Goal: Book appointment/travel/reservation

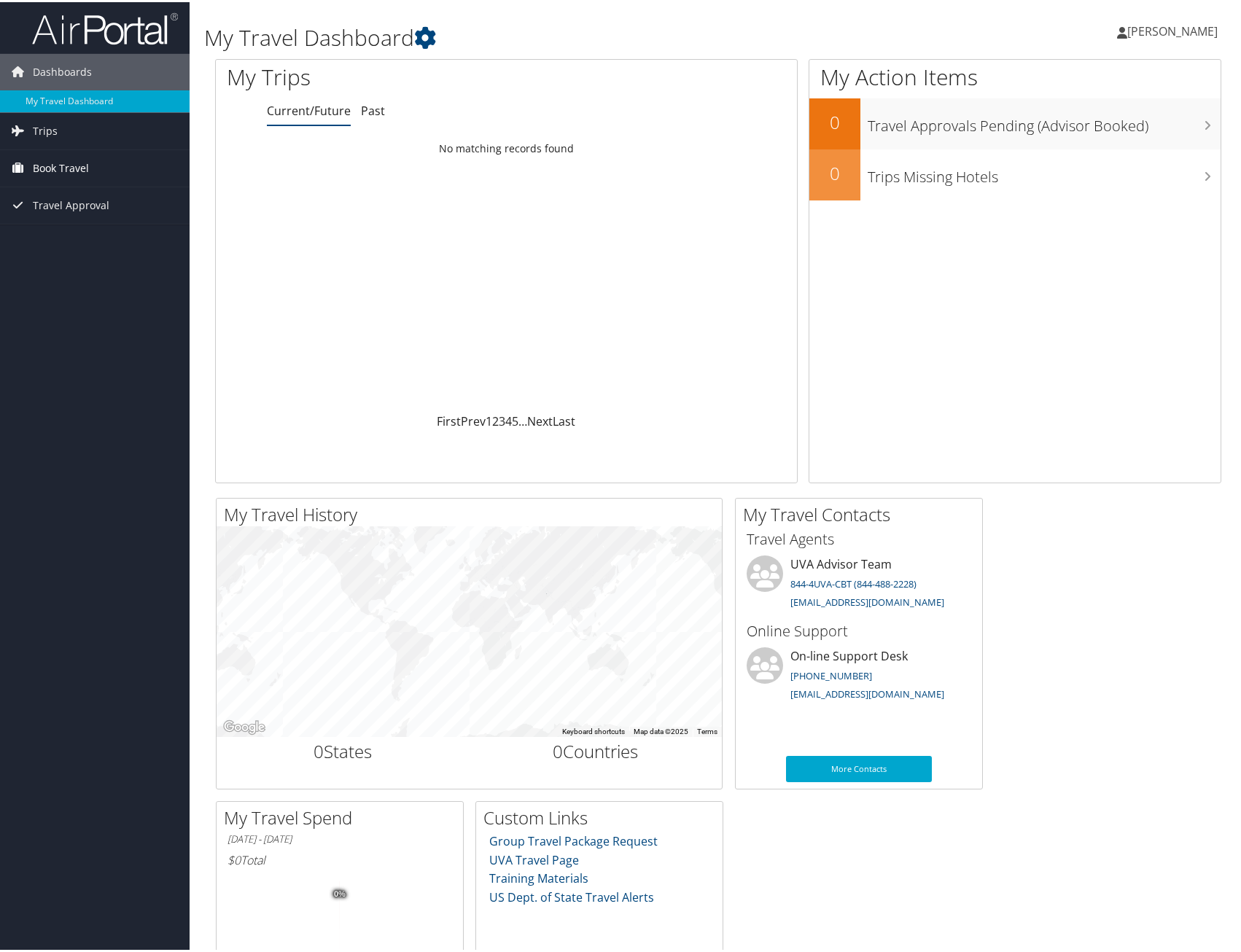
click at [49, 169] on span "Book Travel" at bounding box center [61, 166] width 56 height 36
click at [65, 235] on link "Book/Manage Online Trips" at bounding box center [94, 239] width 189 height 22
click at [50, 231] on link "Book/Manage Online Trips" at bounding box center [94, 239] width 189 height 22
click at [44, 233] on link "Book/Manage Online Trips" at bounding box center [94, 239] width 189 height 22
